Goal: Task Accomplishment & Management: Complete application form

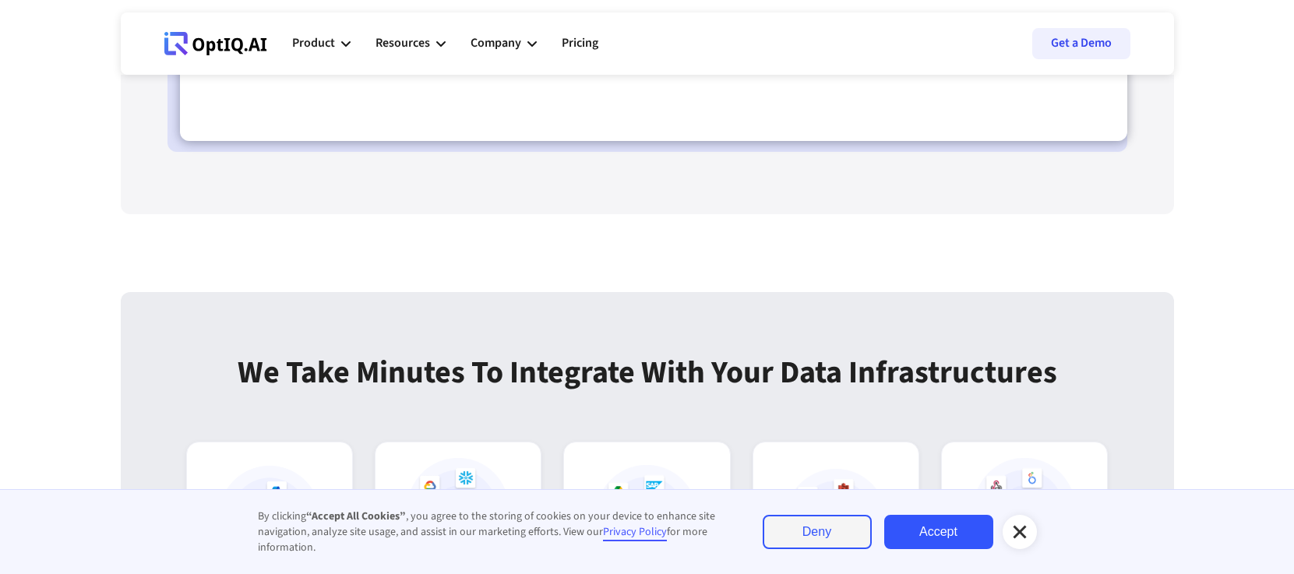
scroll to position [4020, 0]
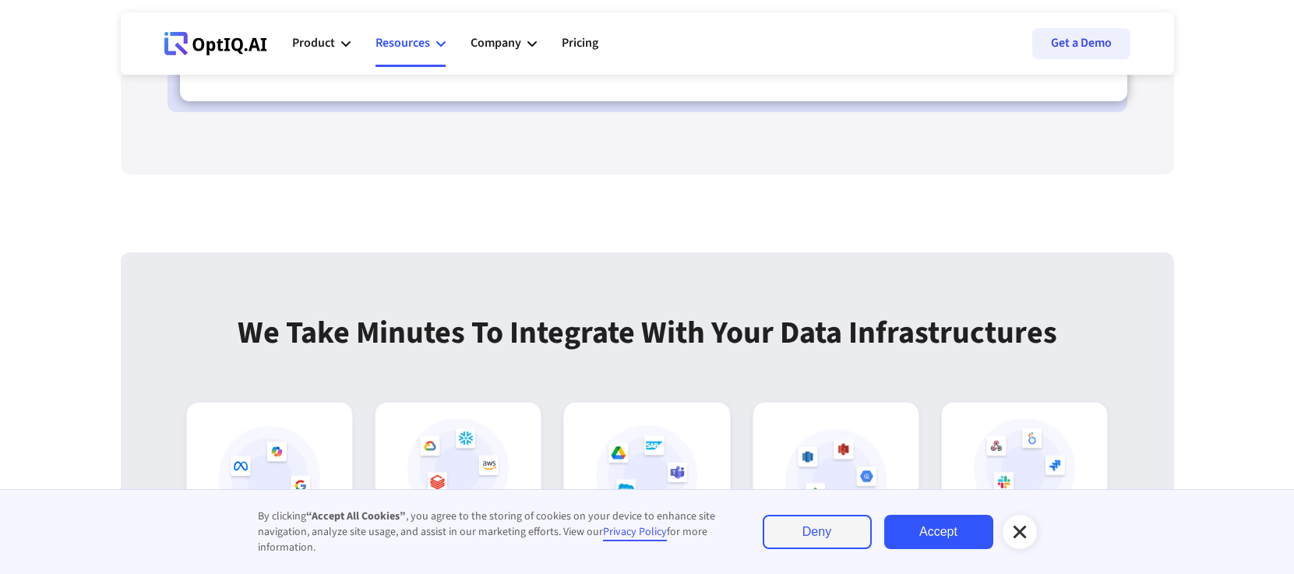
click at [436, 41] on icon at bounding box center [440, 43] width 9 height 9
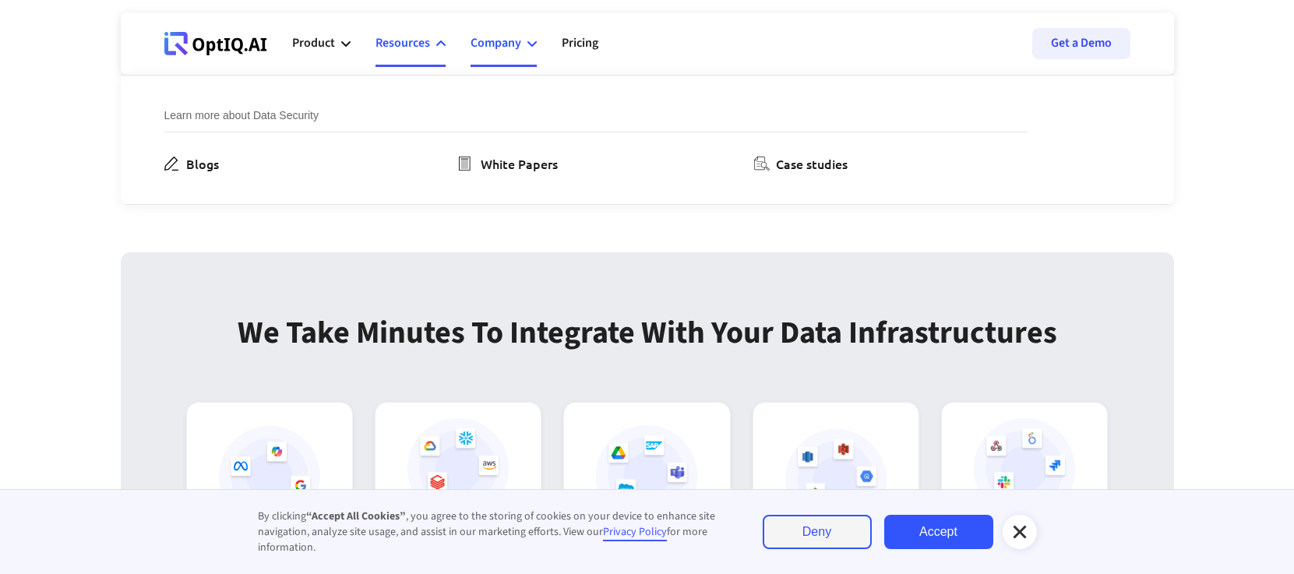
click at [521, 46] on div "Company" at bounding box center [496, 43] width 51 height 21
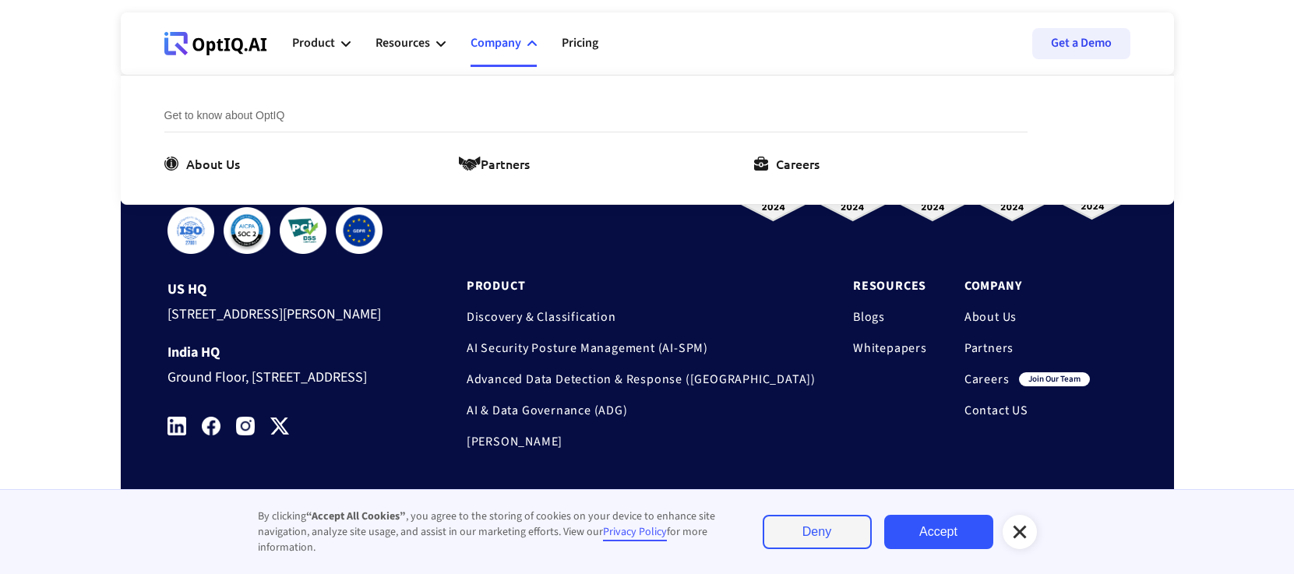
scroll to position [5266, 0]
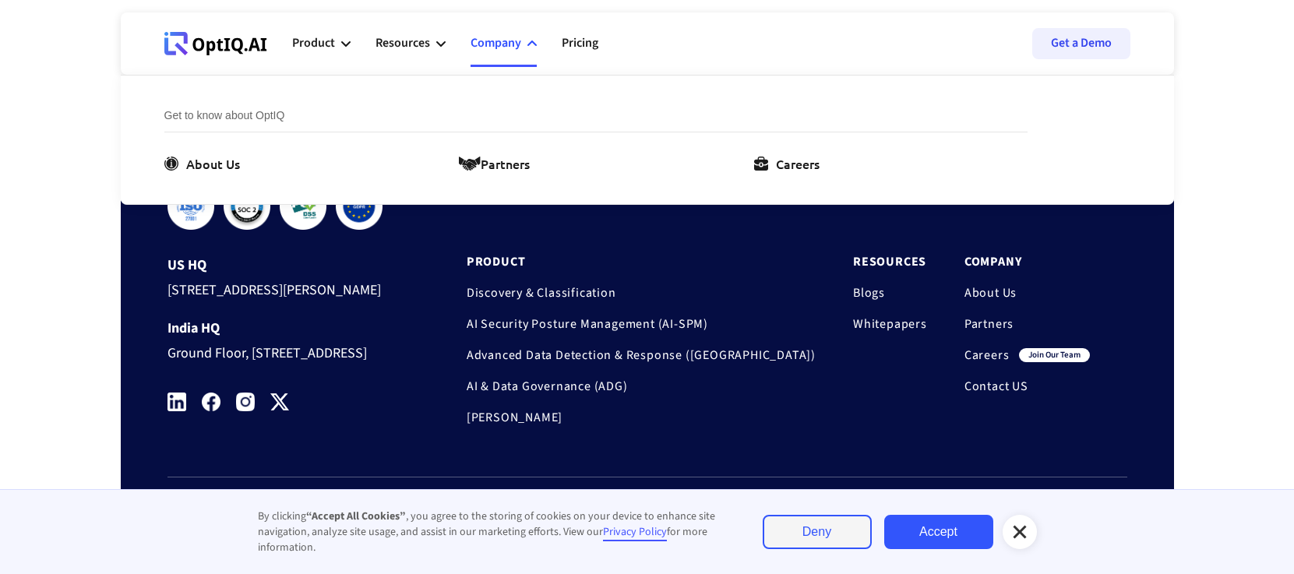
click at [531, 47] on icon at bounding box center [532, 43] width 9 height 9
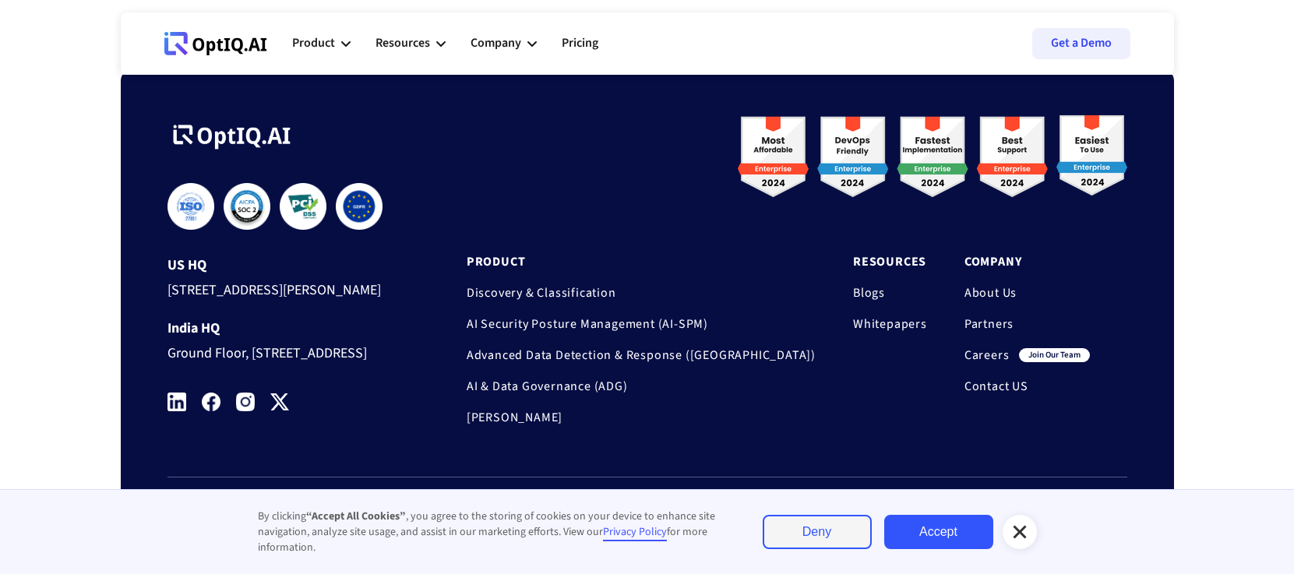
click at [984, 348] on link "Careers" at bounding box center [987, 356] width 45 height 16
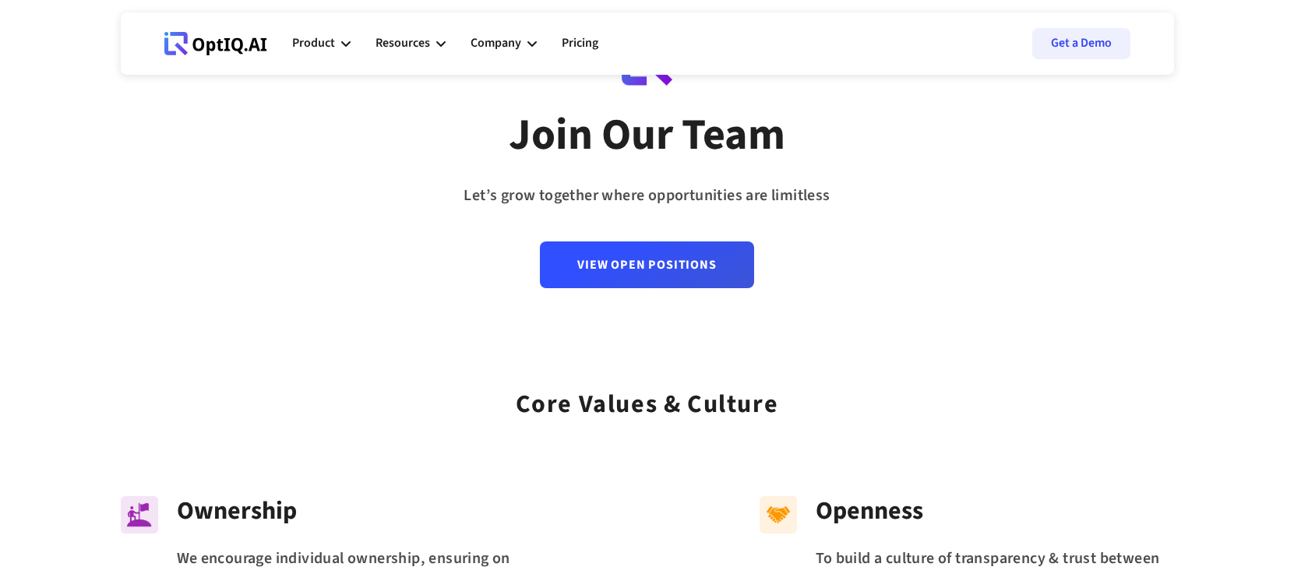
scroll to position [96, 0]
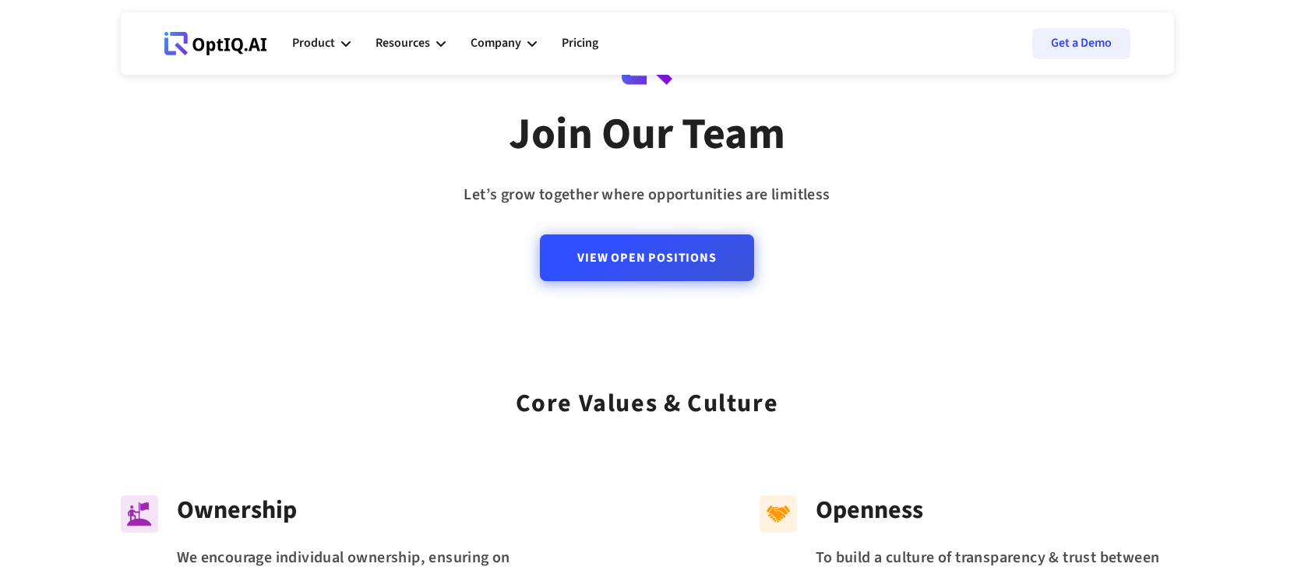
click at [683, 249] on link "View Open Positions" at bounding box center [647, 258] width 214 height 47
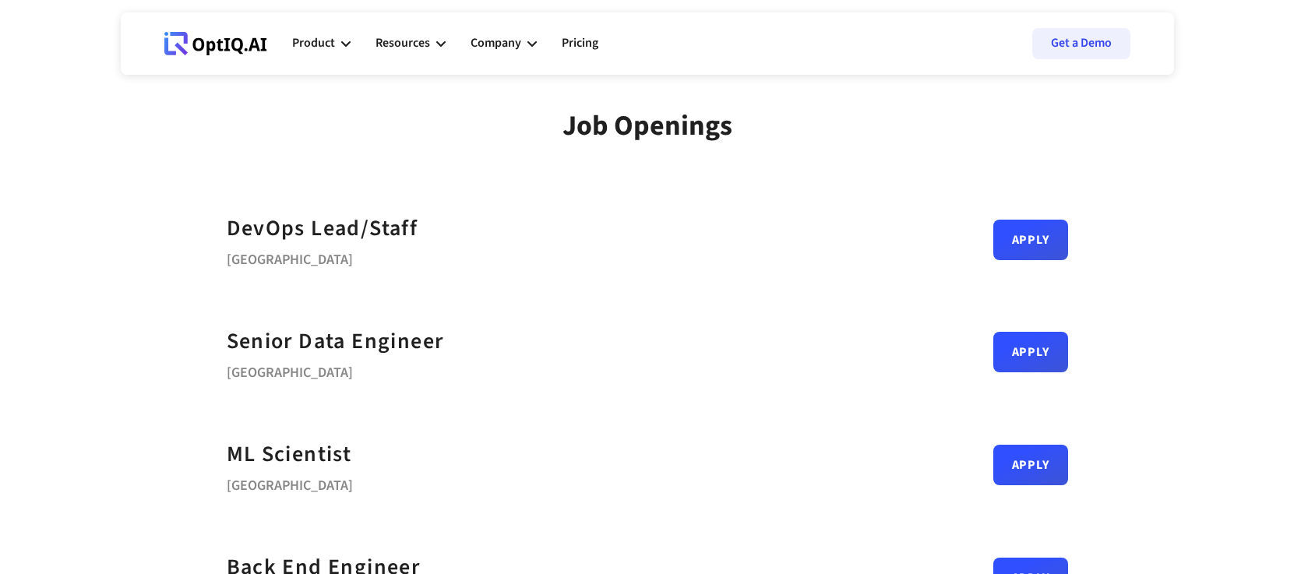
scroll to position [249, 0]
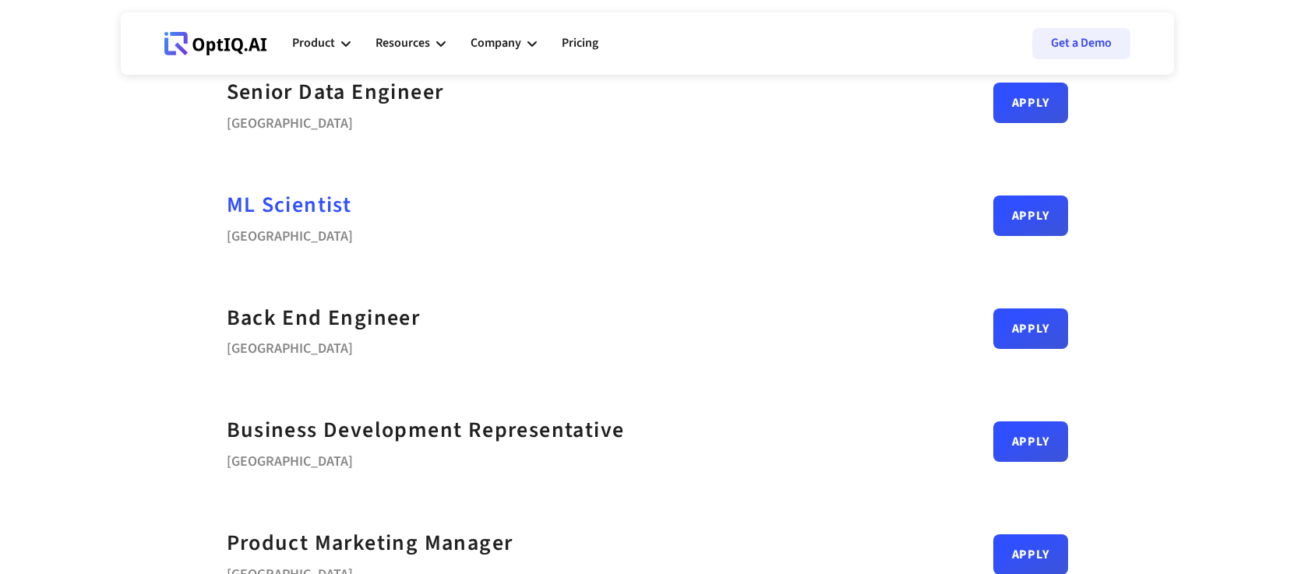
click at [314, 214] on div "ML Scientist" at bounding box center [289, 205] width 125 height 35
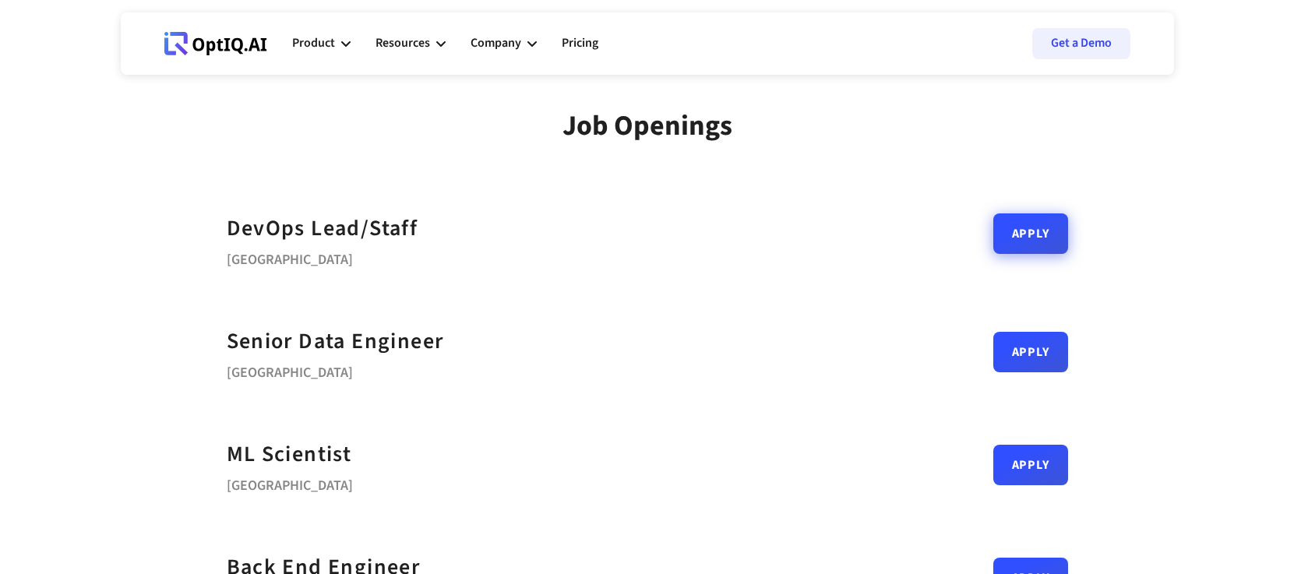
click at [1047, 238] on link "Apply" at bounding box center [1031, 234] width 75 height 41
